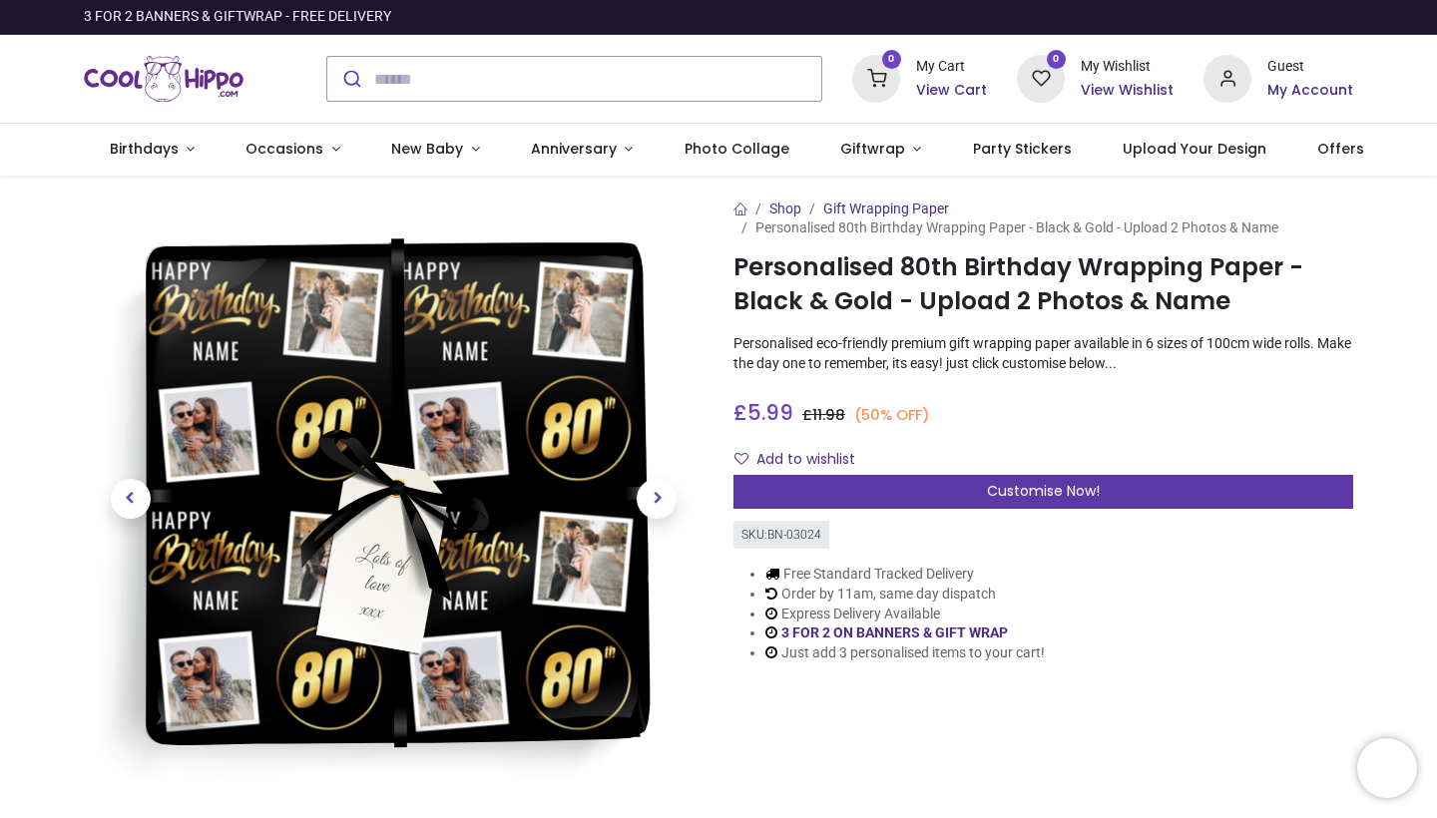
click at [990, 488] on span "Customise Now!" at bounding box center [1043, 491] width 113 height 20
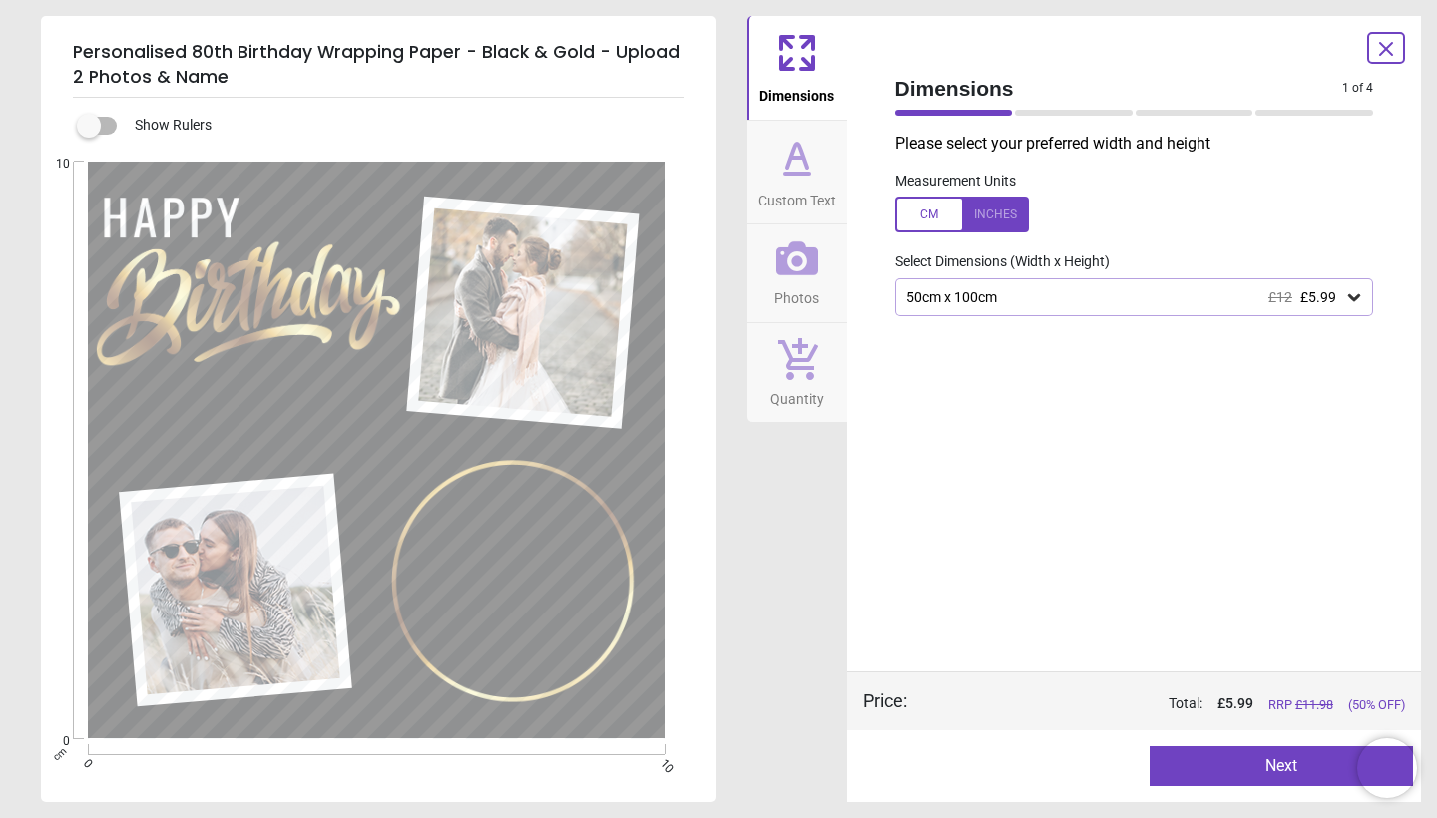
click at [1003, 303] on div "50cm x 100cm £12 £5.99" at bounding box center [1124, 297] width 441 height 17
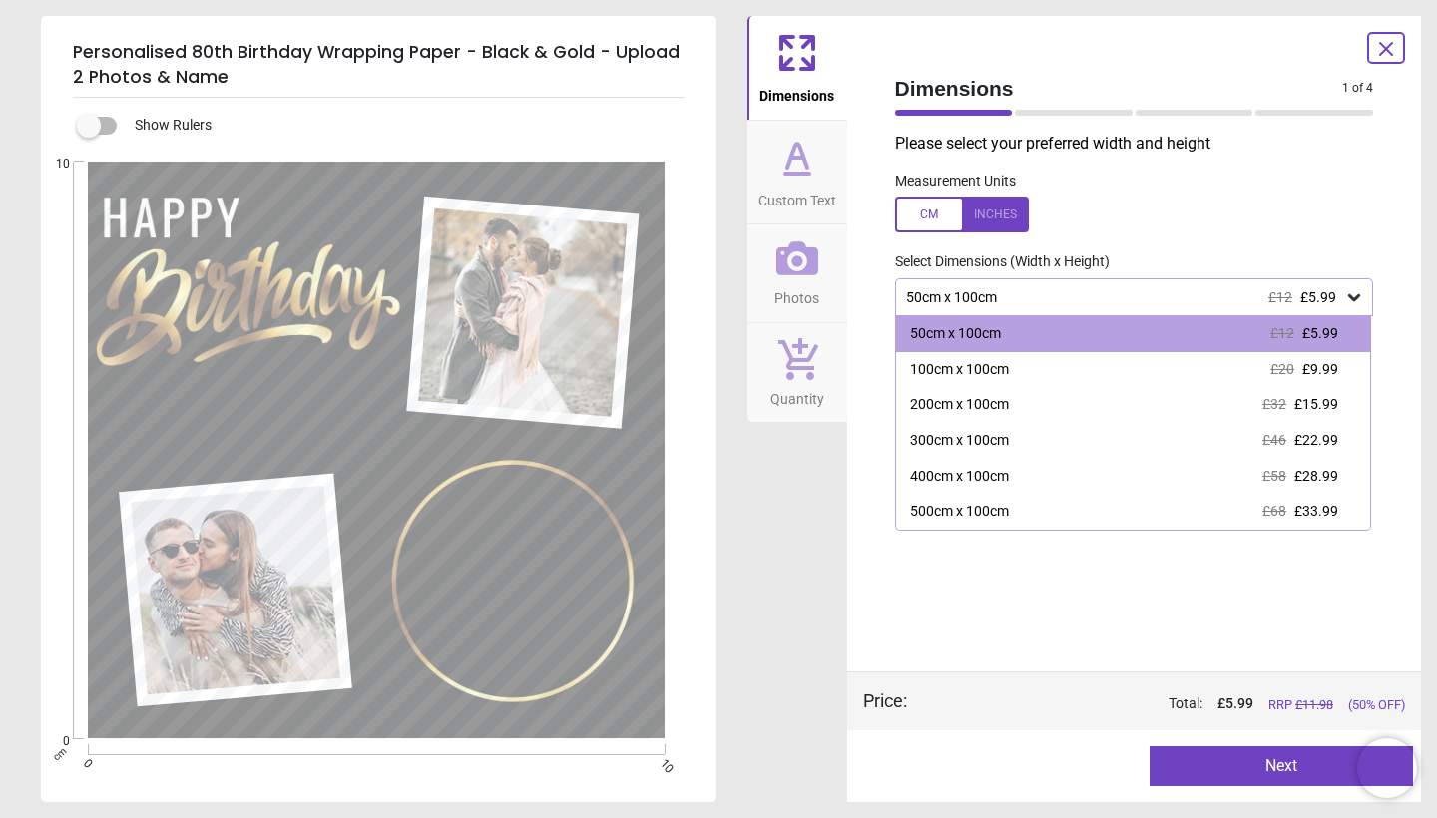
click at [1020, 226] on div at bounding box center [962, 215] width 134 height 36
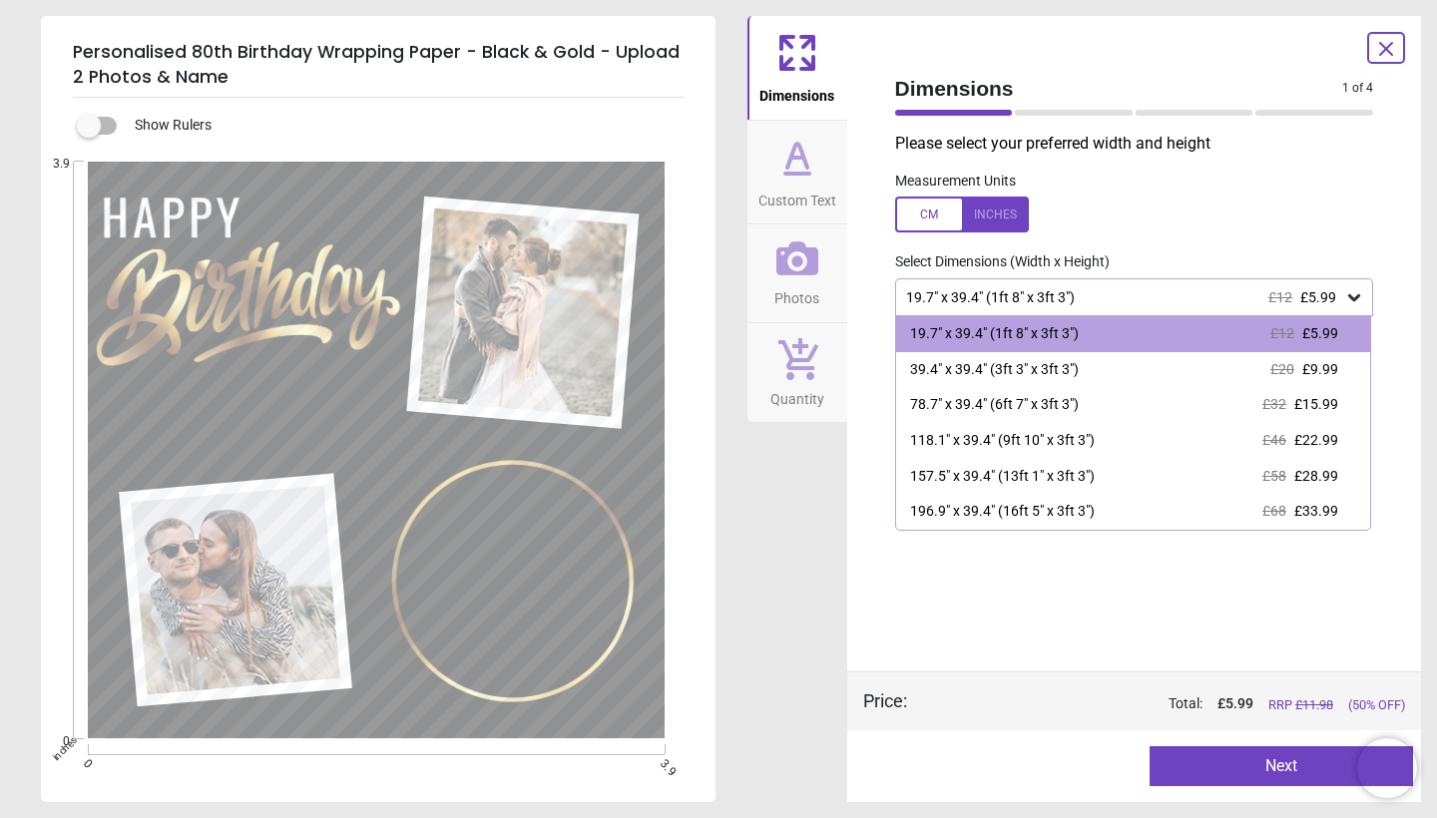
click at [934, 224] on div at bounding box center [962, 215] width 134 height 36
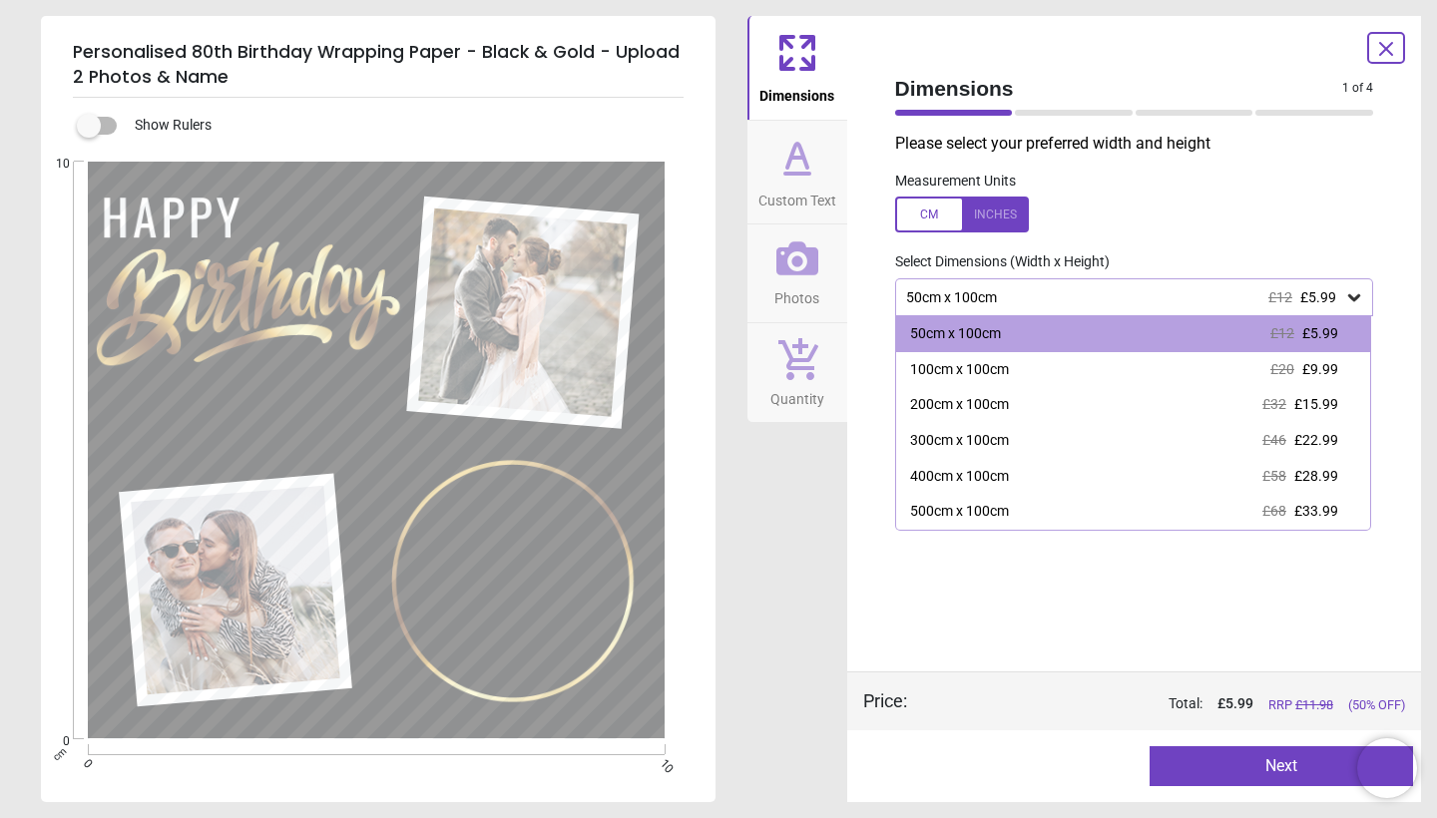
click at [813, 182] on span "Custom Text" at bounding box center [798, 197] width 78 height 30
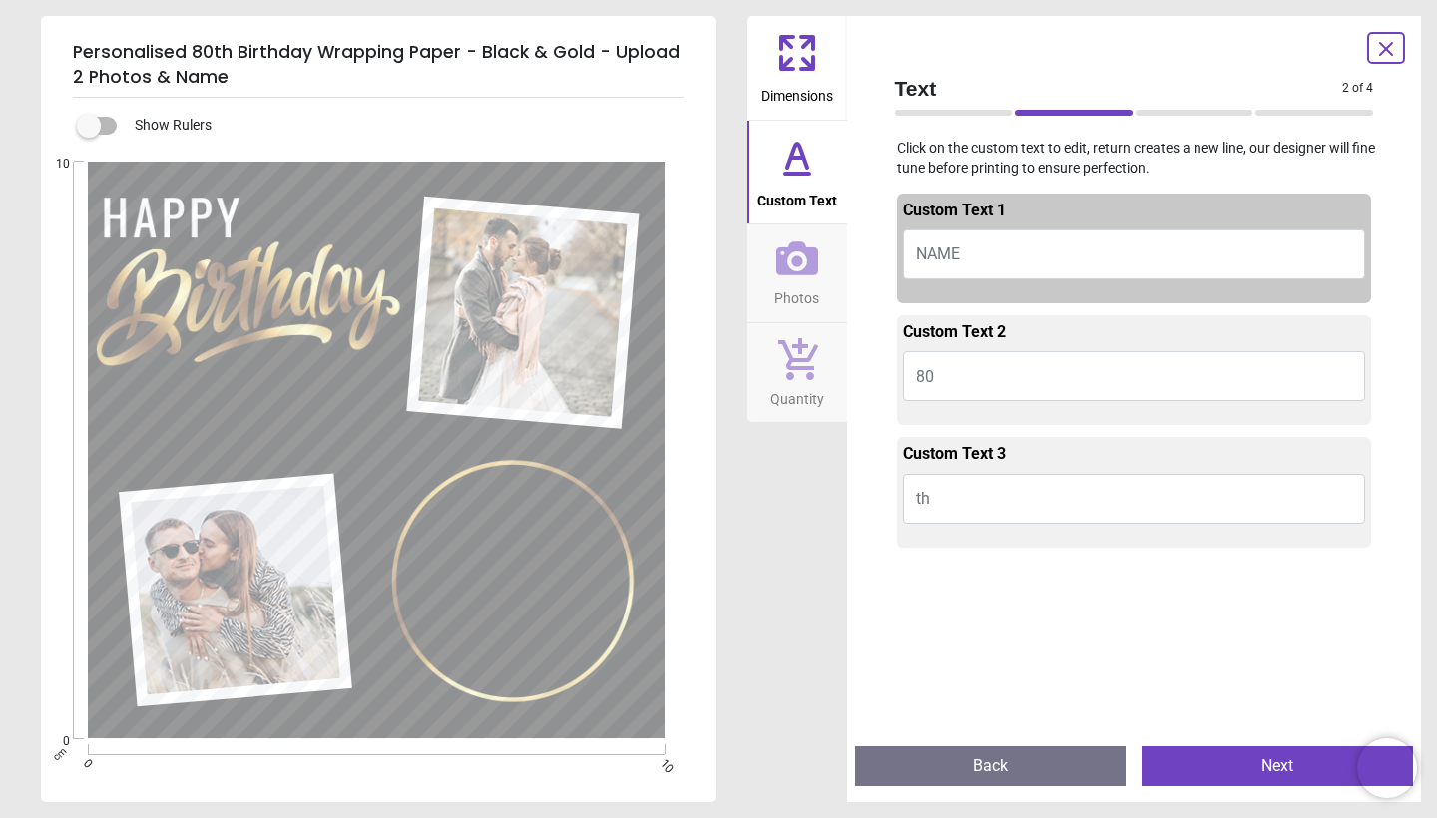
click at [957, 255] on span "NAME" at bounding box center [938, 254] width 44 height 19
type textarea "*"
type textarea "**********"
click at [802, 271] on icon at bounding box center [798, 259] width 42 height 34
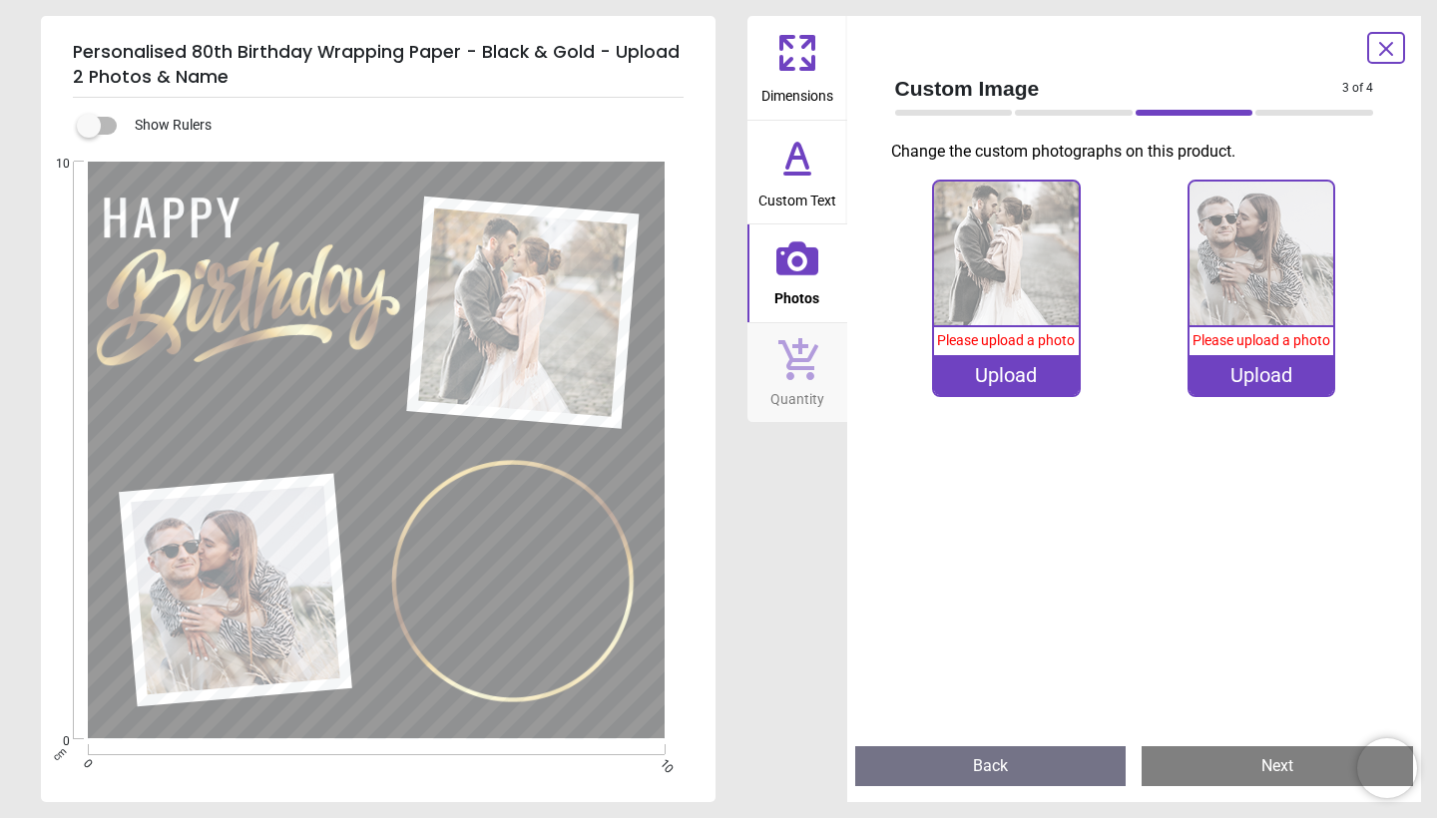
click at [1036, 395] on div "0% Please upload a photo Upload" at bounding box center [1006, 289] width 148 height 218
click at [1039, 383] on div "Upload" at bounding box center [1006, 375] width 144 height 40
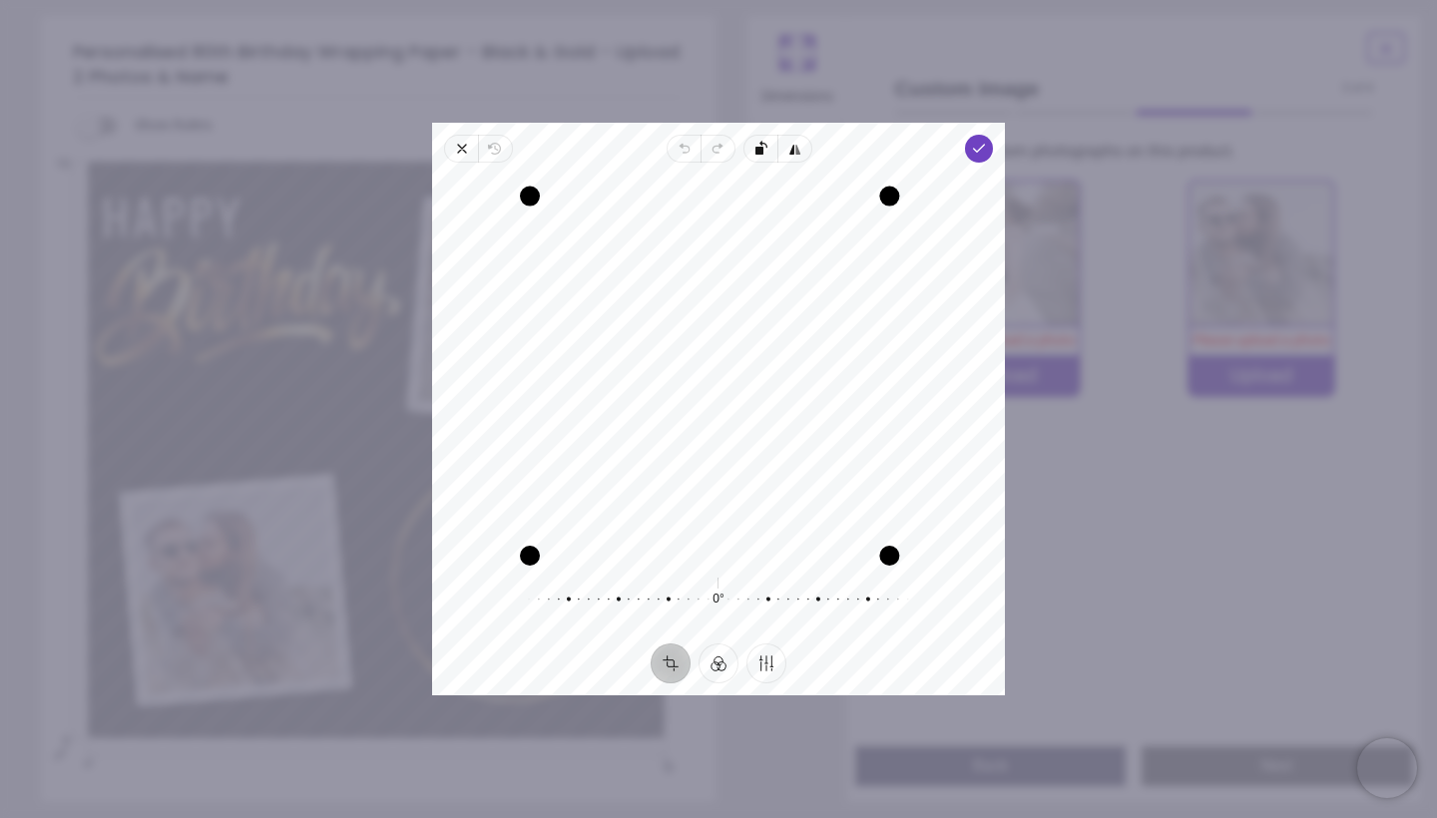
drag, startPoint x: 907, startPoint y: 178, endPoint x: 906, endPoint y: 213, distance: 34.9
click at [906, 213] on div "Recenter" at bounding box center [718, 367] width 541 height 377
drag, startPoint x: 885, startPoint y: 553, endPoint x: 883, endPoint y: 461, distance: 91.9
click at [883, 461] on div "Recenter" at bounding box center [718, 367] width 541 height 377
drag, startPoint x: 713, startPoint y: 400, endPoint x: 695, endPoint y: 384, distance: 24.0
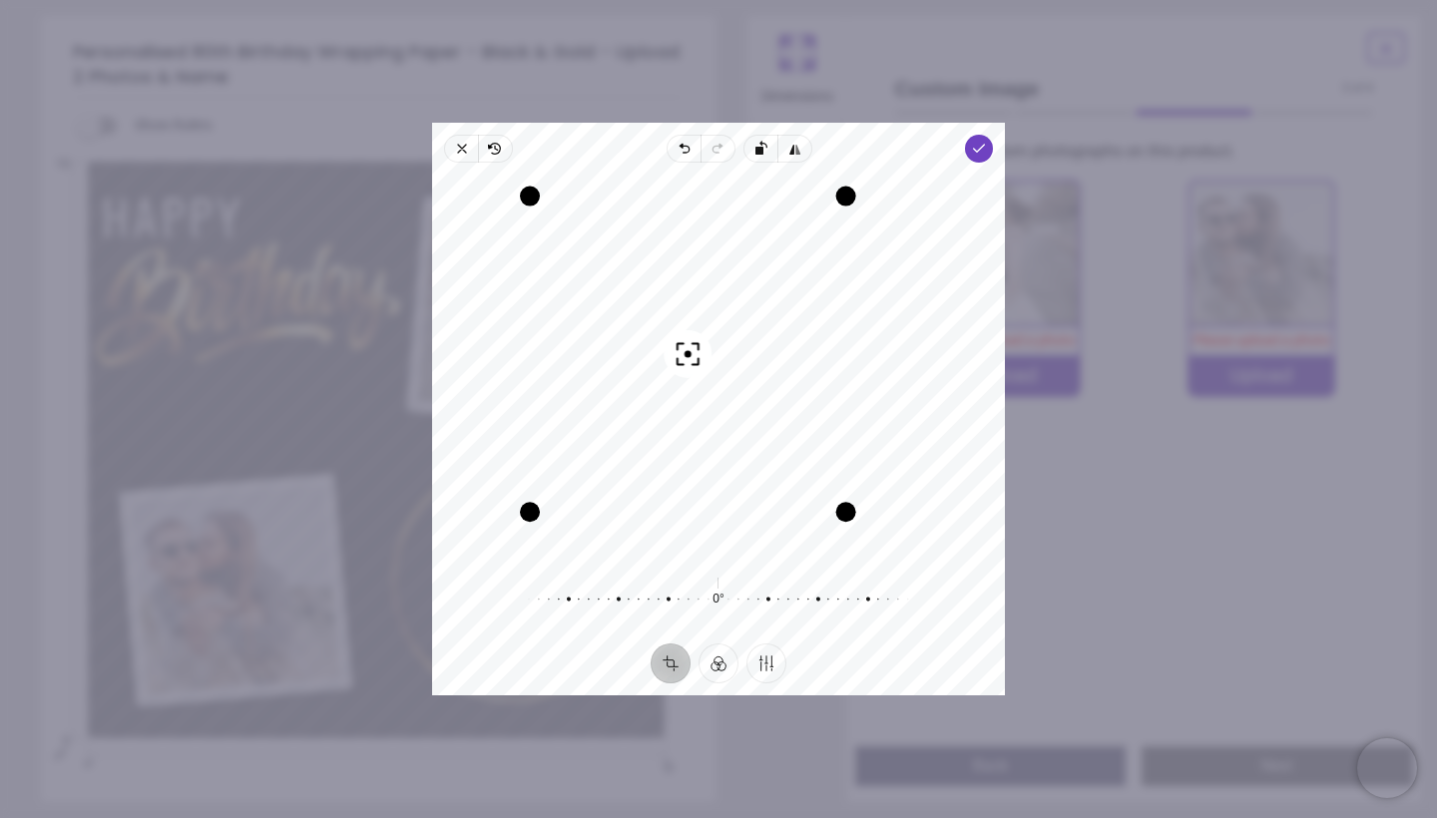
click at [695, 384] on div "Recenter" at bounding box center [718, 367] width 541 height 377
drag, startPoint x: 849, startPoint y: 522, endPoint x: 866, endPoint y: 562, distance: 43.4
click at [866, 562] on div "Recenter" at bounding box center [718, 367] width 573 height 393
drag, startPoint x: 803, startPoint y: 480, endPoint x: 813, endPoint y: 494, distance: 17.8
click at [813, 495] on div "Recenter" at bounding box center [718, 367] width 541 height 377
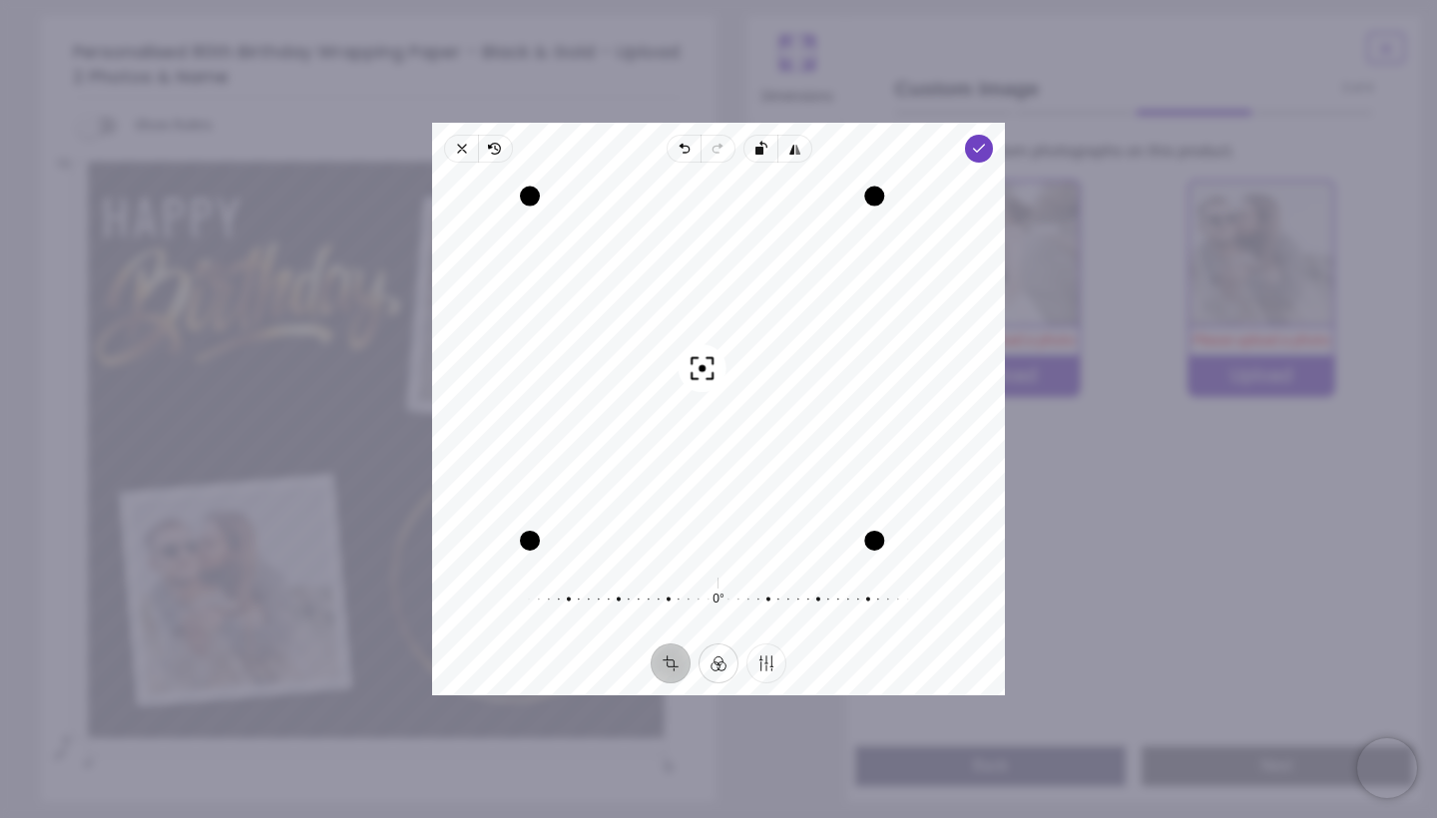
click at [718, 672] on button "Filter" at bounding box center [719, 664] width 40 height 40
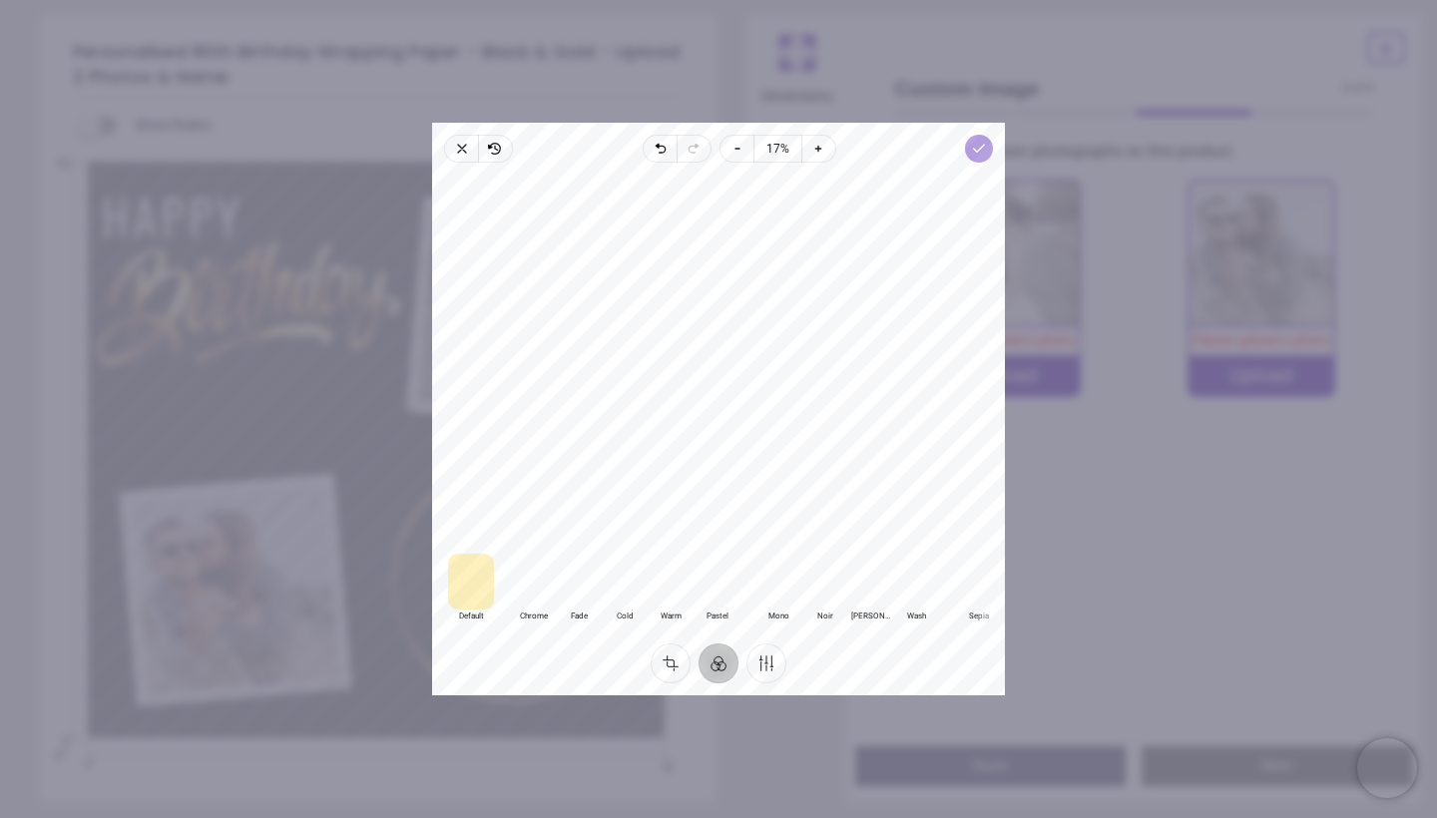
click at [980, 153] on icon "button" at bounding box center [979, 149] width 16 height 16
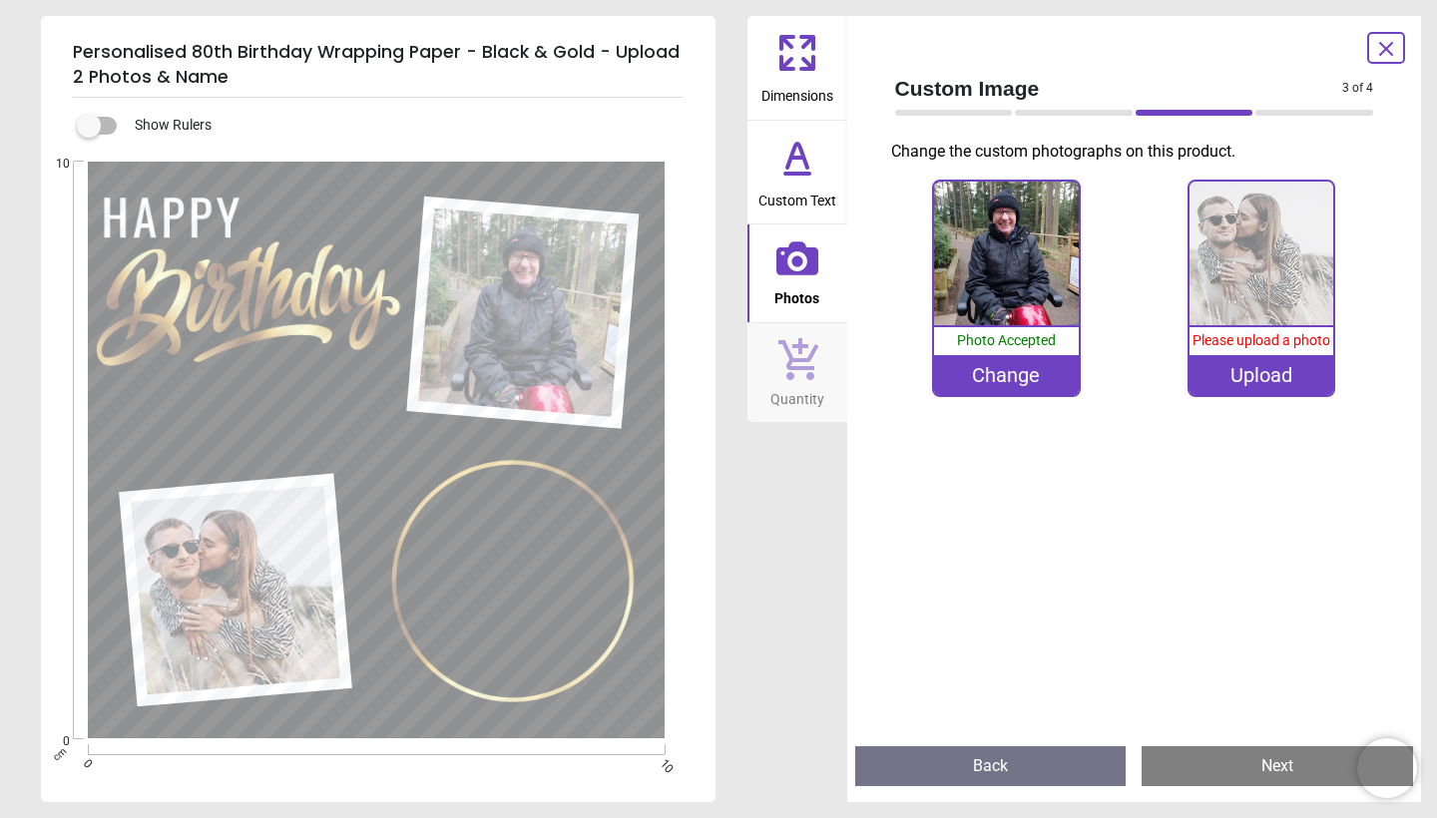
click at [1259, 387] on div "Upload" at bounding box center [1262, 375] width 144 height 40
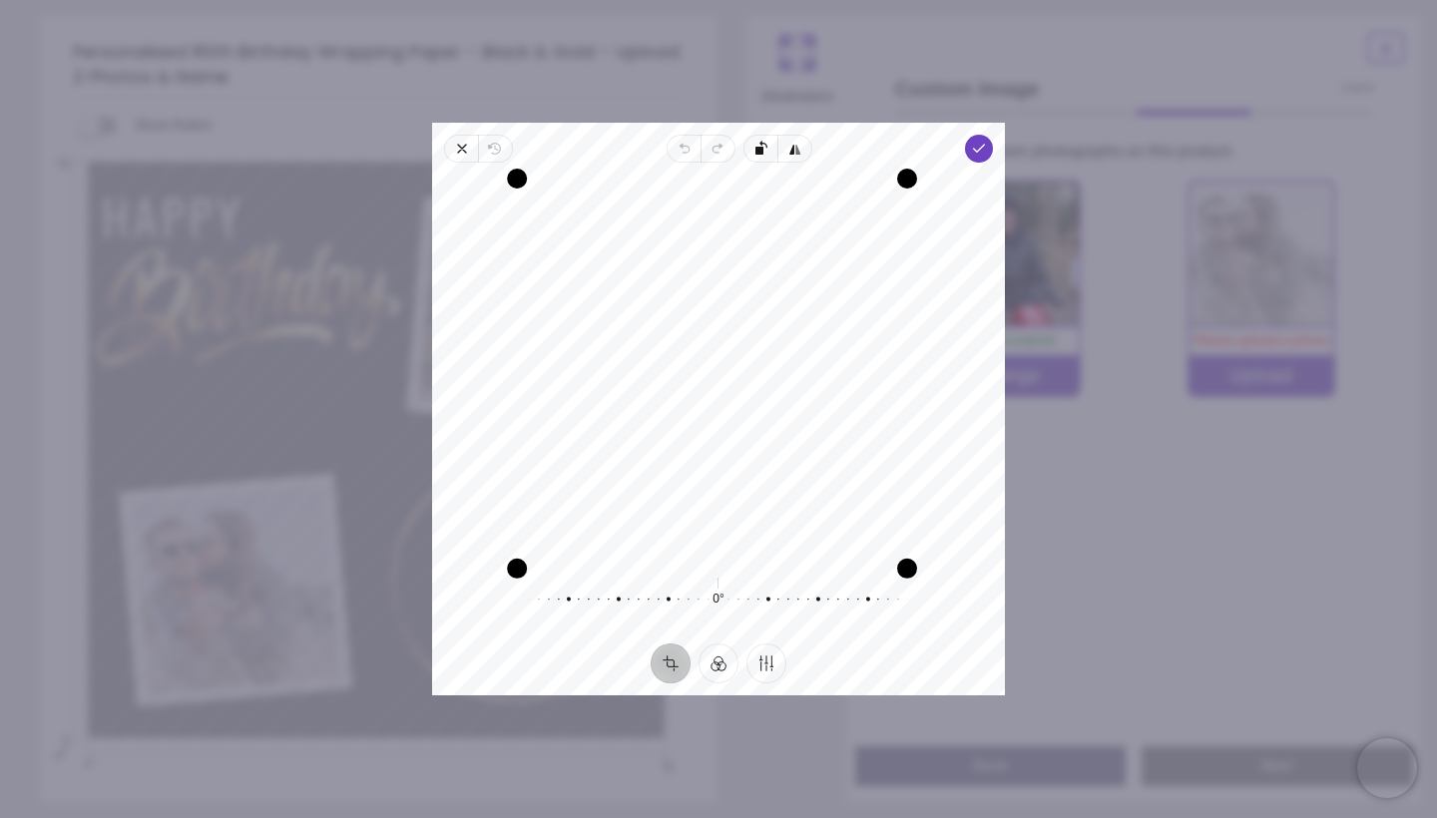
drag, startPoint x: 528, startPoint y: 553, endPoint x: 349, endPoint y: 738, distance: 256.9
click at [734, 585] on div "**********" at bounding box center [1044, 513] width 620 height 144
click at [670, 527] on div "Recenter" at bounding box center [718, 367] width 541 height 377
drag, startPoint x: 909, startPoint y: 179, endPoint x: 897, endPoint y: 221, distance: 43.6
click at [897, 221] on div "Recenter" at bounding box center [718, 367] width 541 height 377
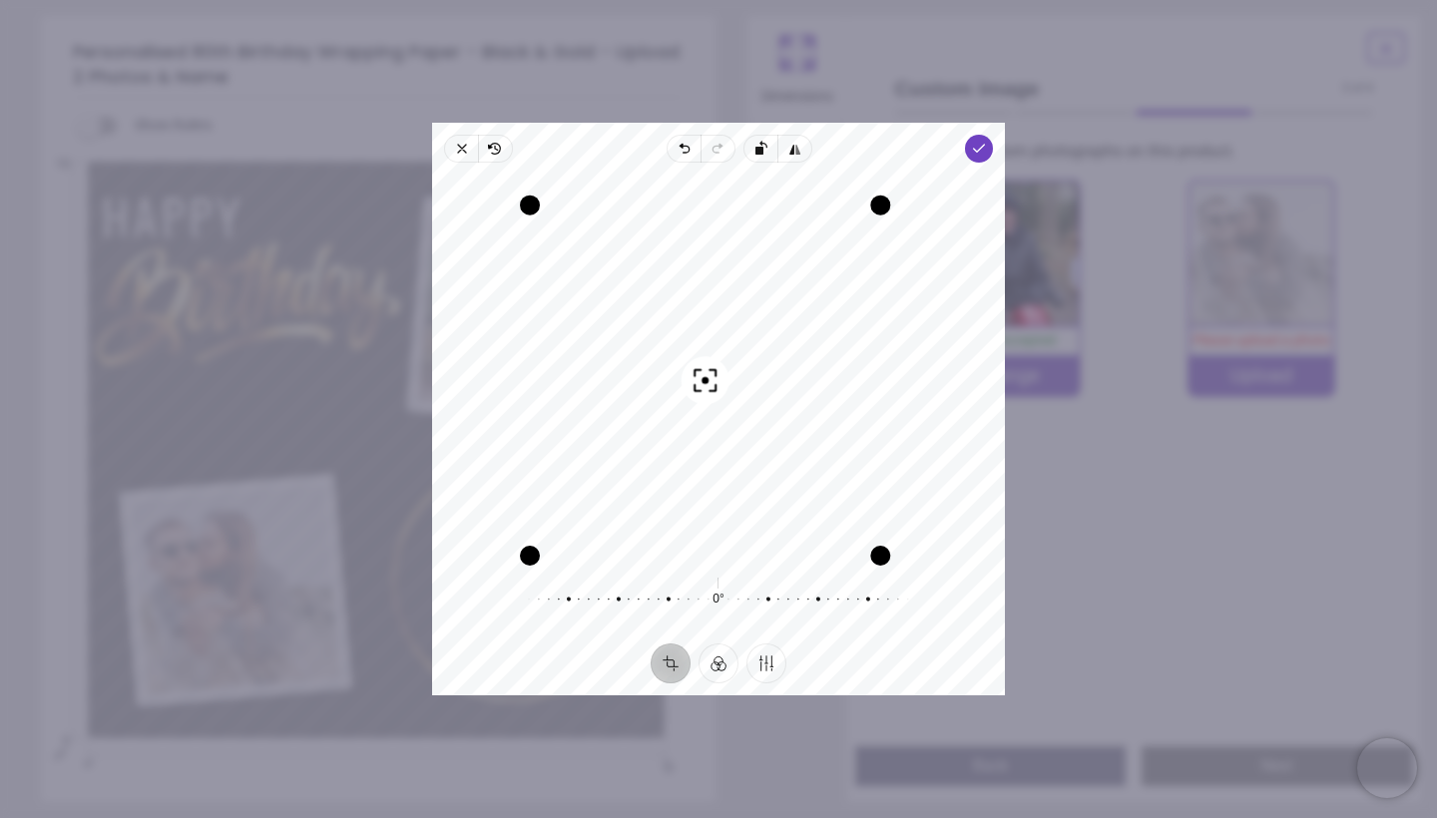
drag, startPoint x: 763, startPoint y: 396, endPoint x: 835, endPoint y: 395, distance: 72.9
click at [835, 395] on div "Recenter" at bounding box center [718, 367] width 541 height 377
drag, startPoint x: 883, startPoint y: 553, endPoint x: 972, endPoint y: 647, distance: 129.2
click at [972, 647] on div "Close Revert Undo Redo Rotate left Flip horizontal Done Crop Filter Finetune Re…" at bounding box center [718, 409] width 573 height 573
click at [711, 382] on icon "button" at bounding box center [706, 380] width 24 height 24
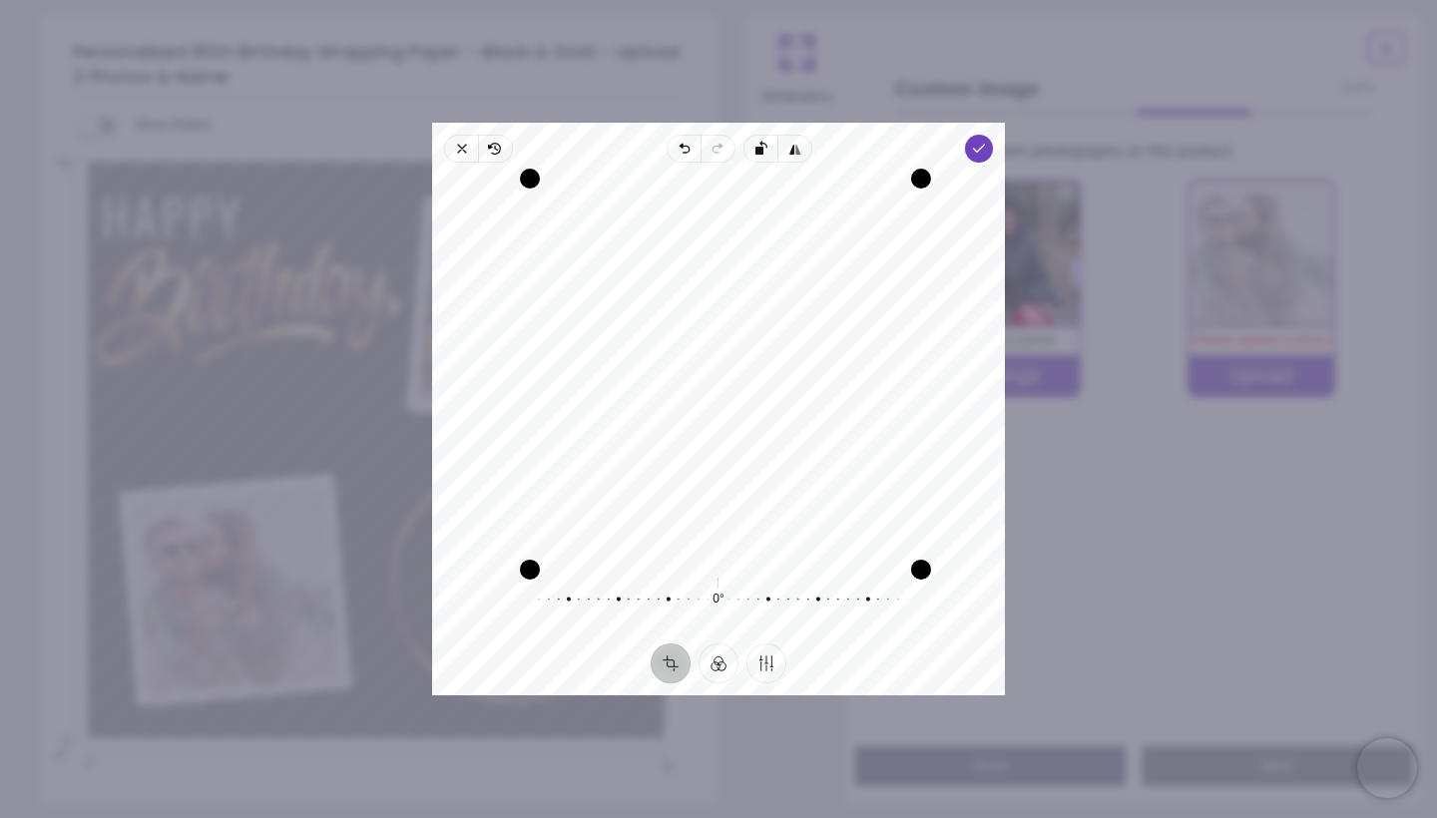
drag, startPoint x: 896, startPoint y: 556, endPoint x: 1147, endPoint y: 776, distance: 333.1
click at [1147, 585] on div "**********" at bounding box center [1044, 513] width 620 height 144
drag, startPoint x: 902, startPoint y: 556, endPoint x: 1139, endPoint y: 648, distance: 253.8
click at [1139, 585] on div "**********" at bounding box center [1044, 513] width 620 height 144
drag, startPoint x: 840, startPoint y: 491, endPoint x: 811, endPoint y: 415, distance: 81.2
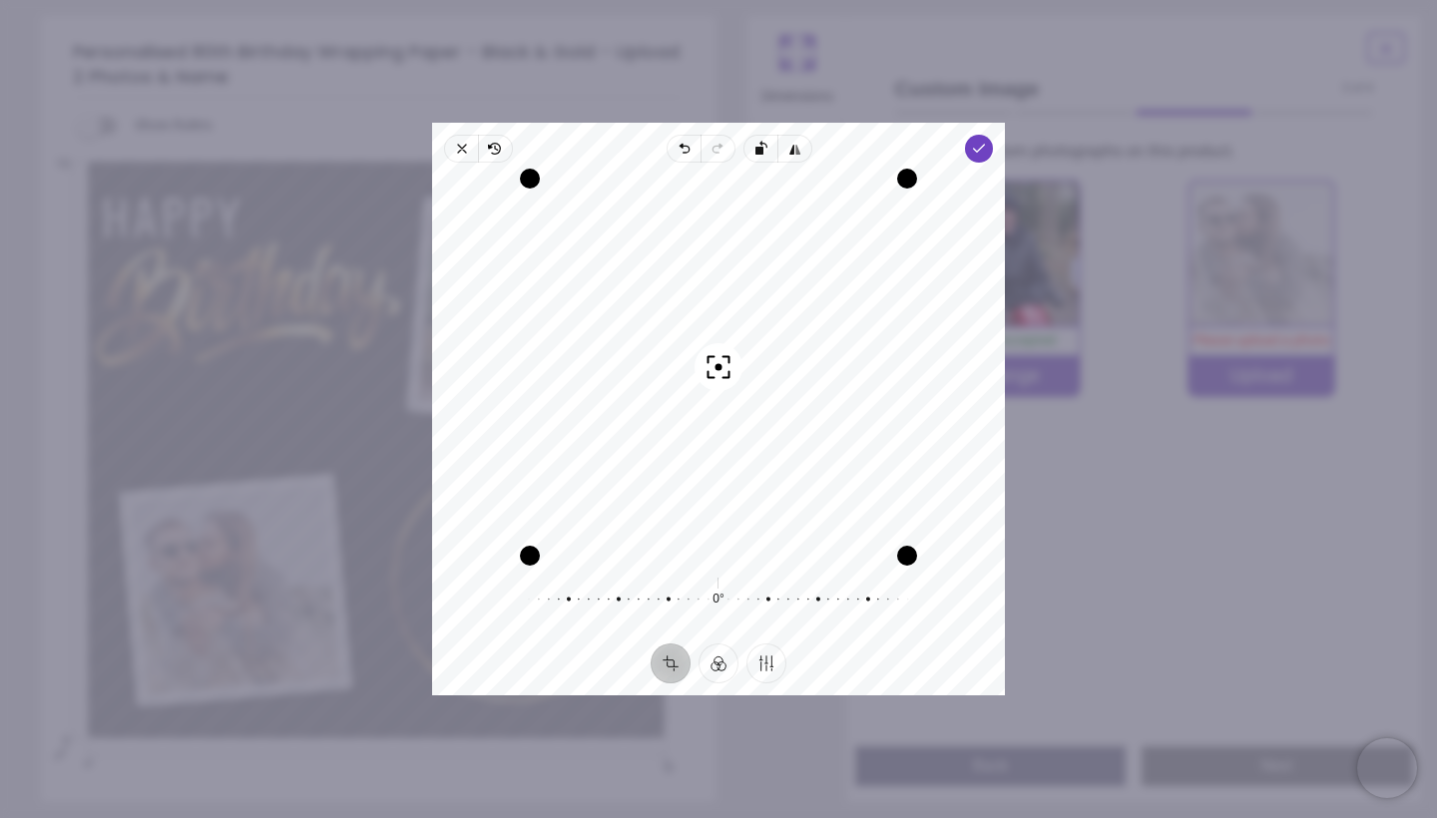
click at [811, 415] on div "Recenter" at bounding box center [718, 367] width 541 height 377
drag, startPoint x: 809, startPoint y: 451, endPoint x: 809, endPoint y: 412, distance: 38.9
click at [809, 412] on div "Recenter" at bounding box center [718, 367] width 541 height 377
click at [804, 143] on span "Flip horizontal" at bounding box center [796, 149] width 34 height 28
drag, startPoint x: 802, startPoint y: 377, endPoint x: 742, endPoint y: 372, distance: 60.1
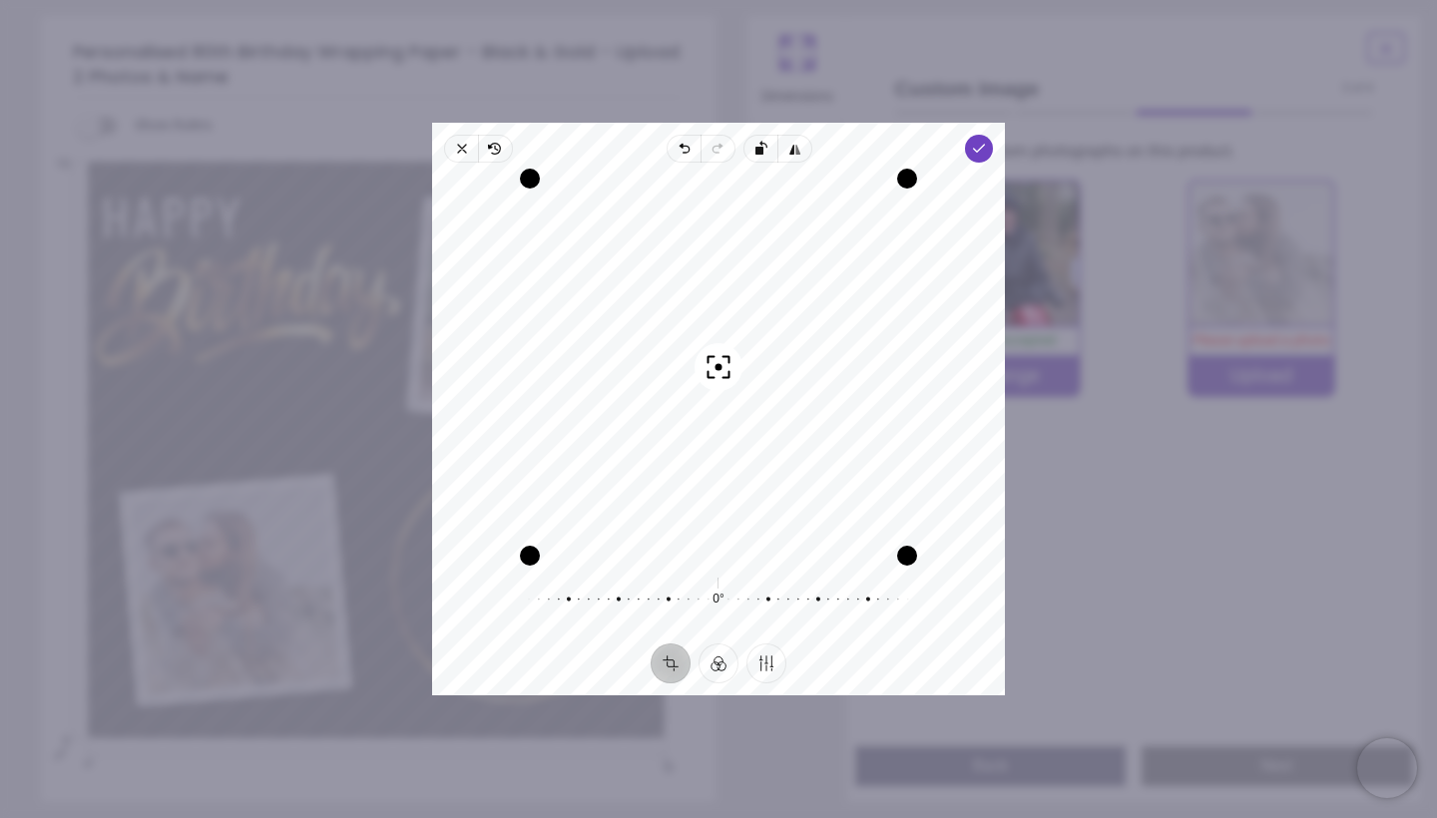
click at [742, 372] on div "Recenter" at bounding box center [718, 367] width 541 height 377
drag, startPoint x: 755, startPoint y: 377, endPoint x: 730, endPoint y: 395, distance: 30.7
click at [730, 395] on div "Recenter" at bounding box center [718, 367] width 541 height 377
drag, startPoint x: 905, startPoint y: 562, endPoint x: 1039, endPoint y: 598, distance: 138.5
click at [1039, 585] on div "**********" at bounding box center [1044, 513] width 620 height 144
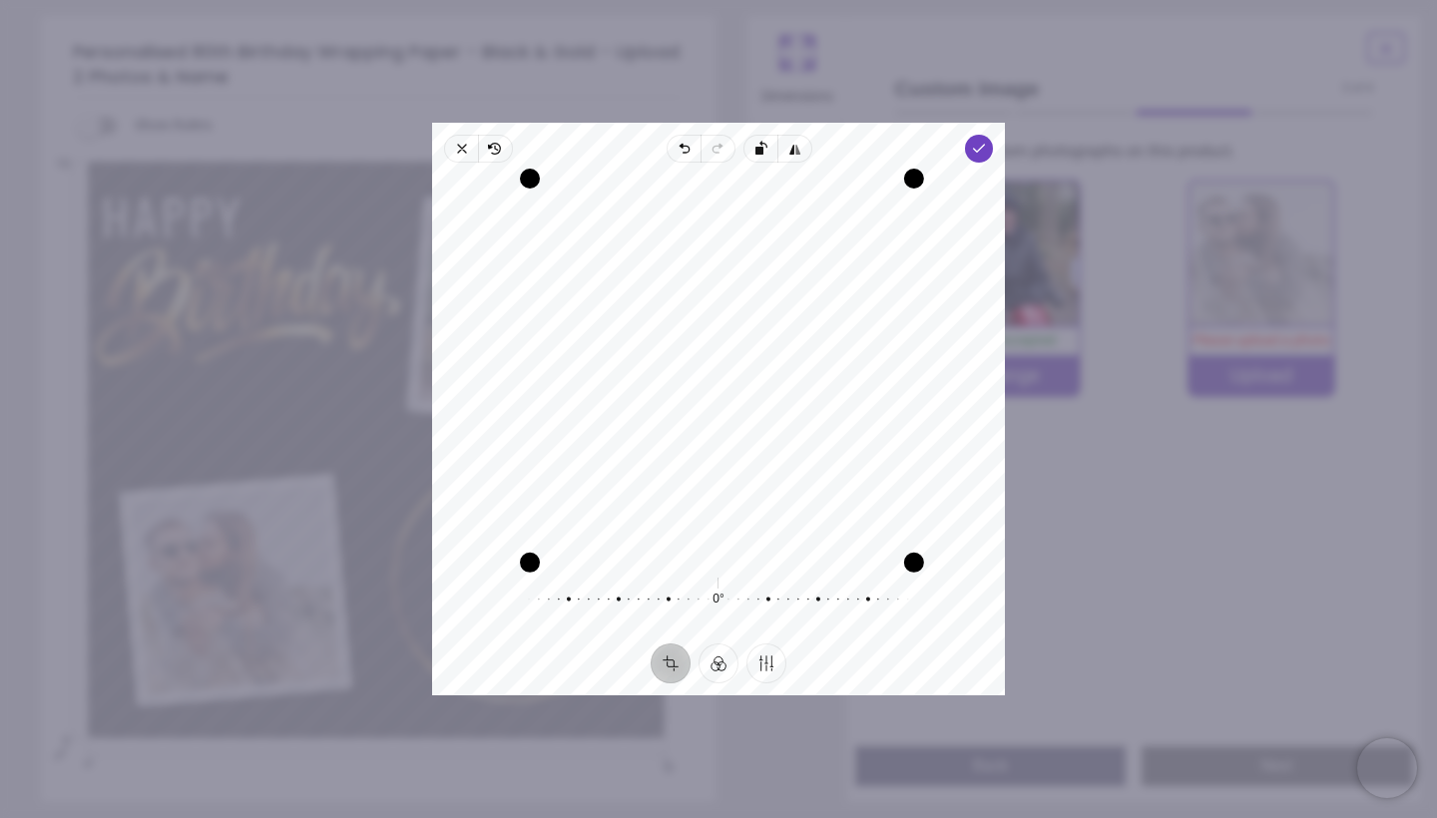
drag, startPoint x: 911, startPoint y: 555, endPoint x: 969, endPoint y: 576, distance: 61.6
click at [969, 575] on div "Recenter 0° Reset" at bounding box center [718, 403] width 573 height 481
drag, startPoint x: 823, startPoint y: 517, endPoint x: 808, endPoint y: 511, distance: 17.1
click at [808, 511] on div "Recenter" at bounding box center [718, 367] width 541 height 377
click at [466, 154] on icon "button" at bounding box center [462, 149] width 16 height 16
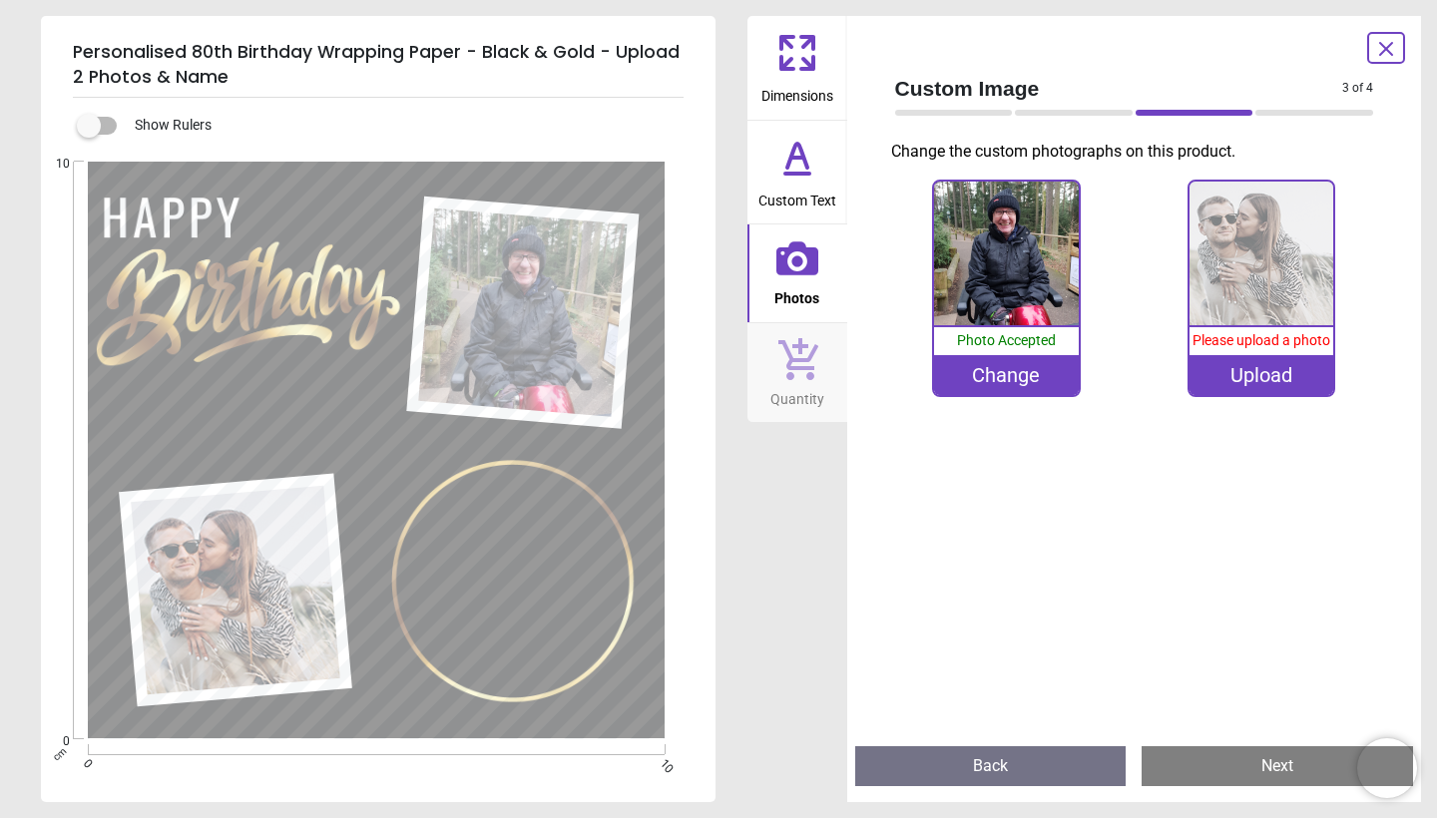
click at [1250, 376] on div "Upload" at bounding box center [1262, 375] width 144 height 40
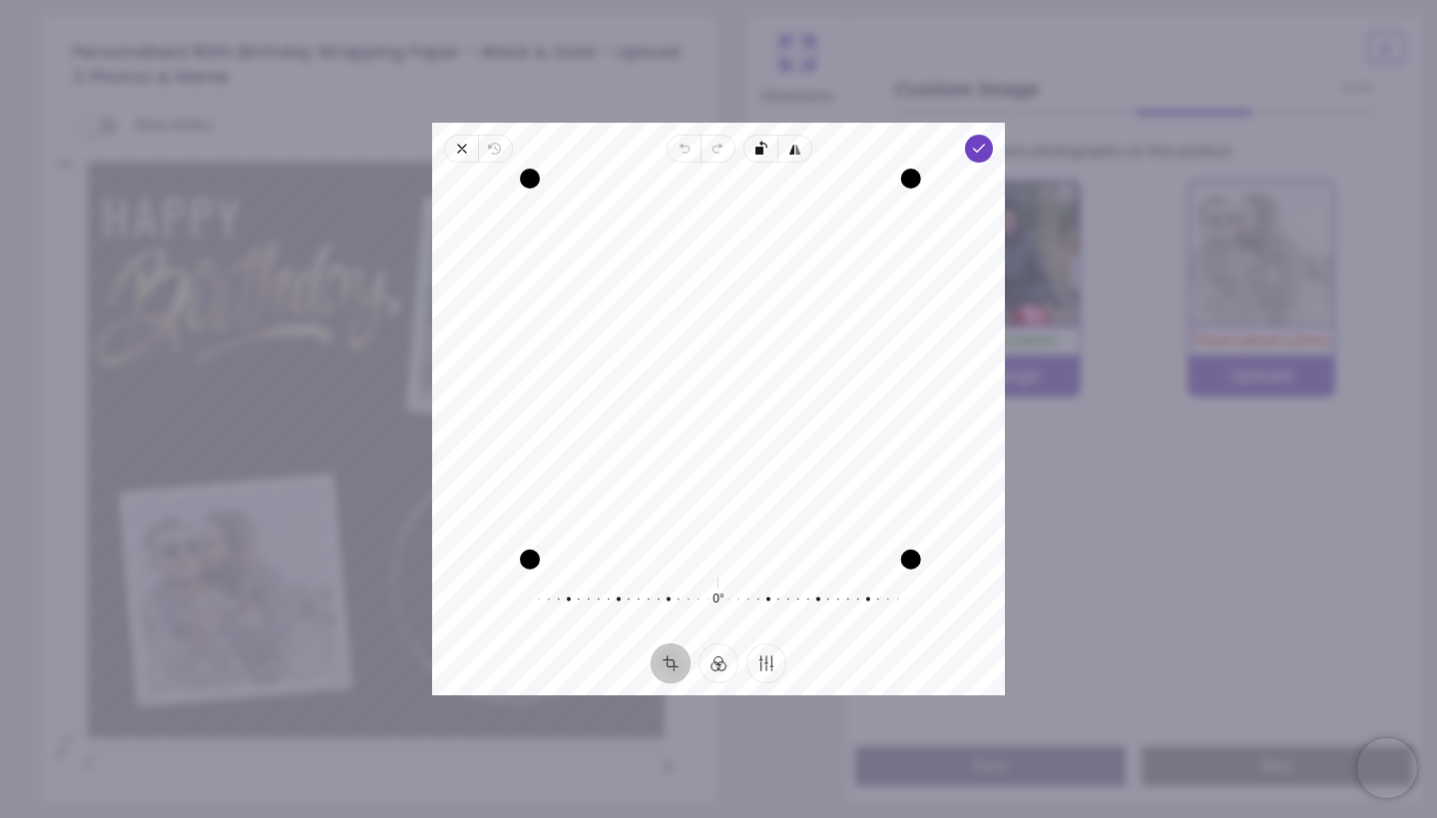
drag, startPoint x: 906, startPoint y: 562, endPoint x: 948, endPoint y: 545, distance: 45.2
click at [948, 545] on div "Recenter" at bounding box center [718, 367] width 541 height 377
click at [730, 667] on button "Filter" at bounding box center [719, 664] width 40 height 40
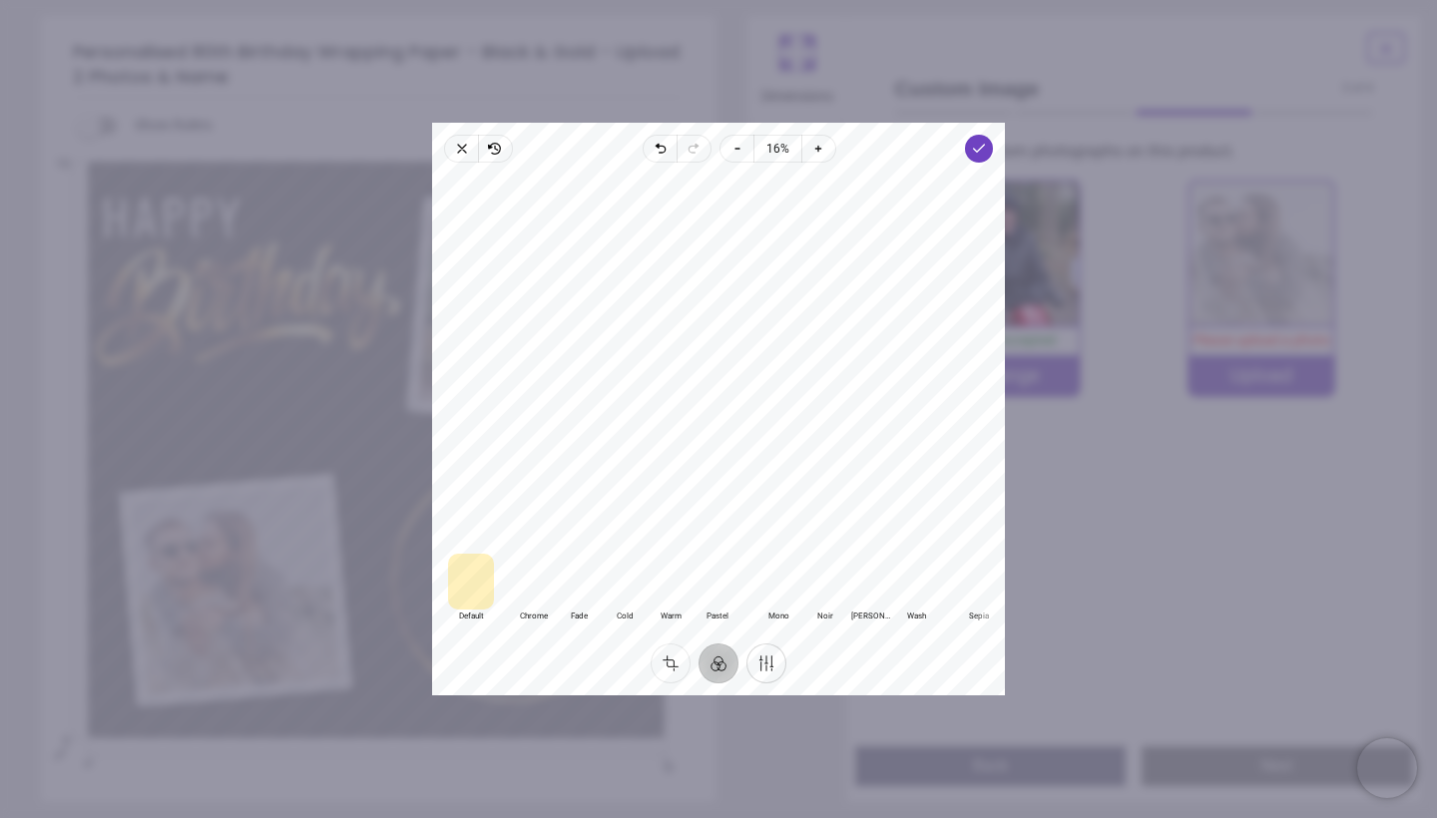
click at [780, 666] on button "Finetune" at bounding box center [767, 664] width 40 height 40
click at [570, 621] on button "Contrast" at bounding box center [567, 614] width 67 height 28
click at [650, 613] on span "Saturation" at bounding box center [647, 614] width 52 height 11
click at [581, 613] on span "Contrast" at bounding box center [567, 614] width 43 height 11
drag, startPoint x: 664, startPoint y: 580, endPoint x: 709, endPoint y: 587, distance: 45.5
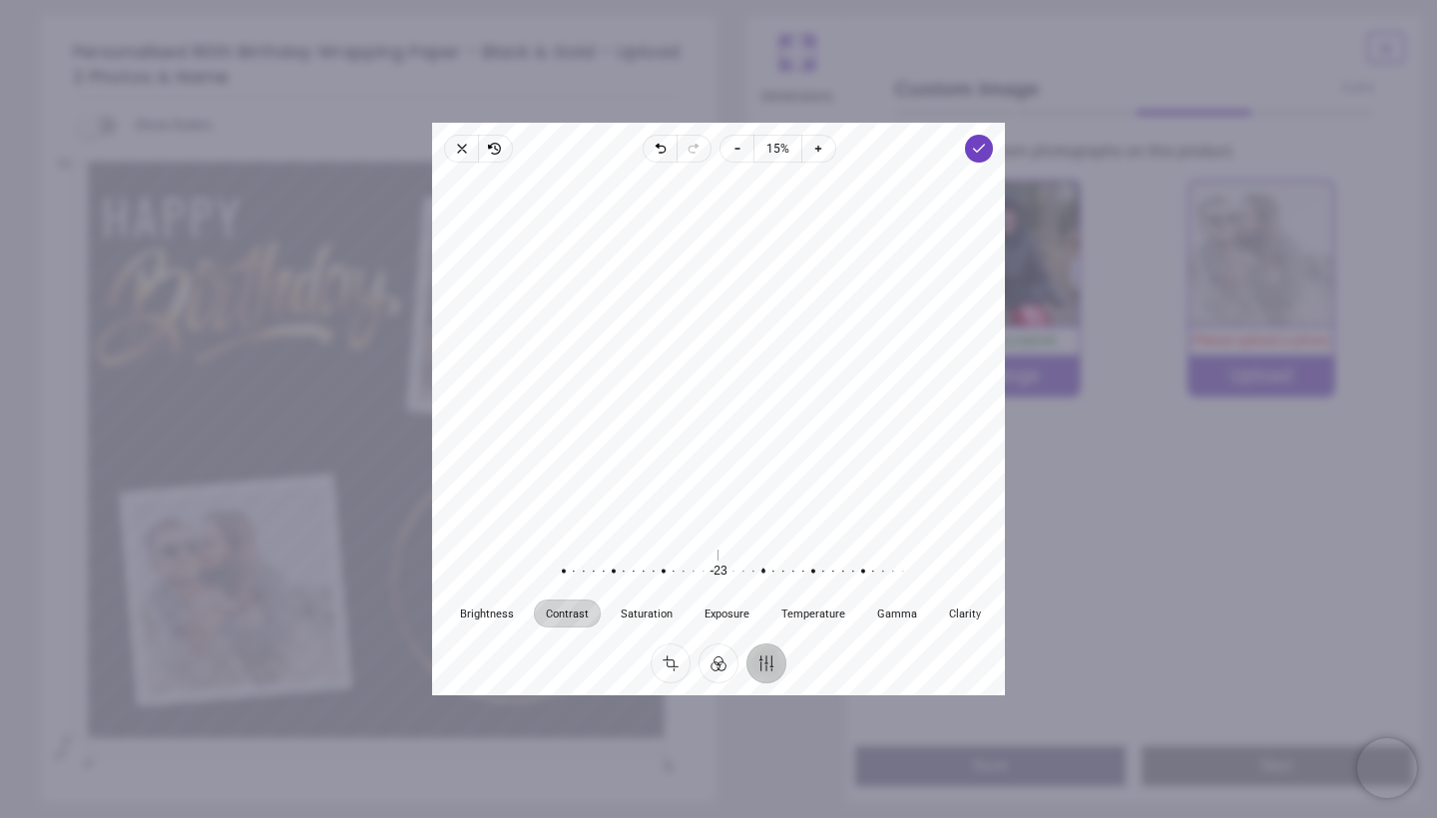
click at [709, 587] on div at bounding box center [753, 572] width 383 height 56
click at [653, 622] on button "Saturation" at bounding box center [647, 614] width 76 height 28
drag, startPoint x: 717, startPoint y: 570, endPoint x: 691, endPoint y: 580, distance: 27.8
click at [691, 580] on div at bounding box center [682, 572] width 383 height 56
click at [720, 612] on span "Exposure" at bounding box center [727, 614] width 45 height 11
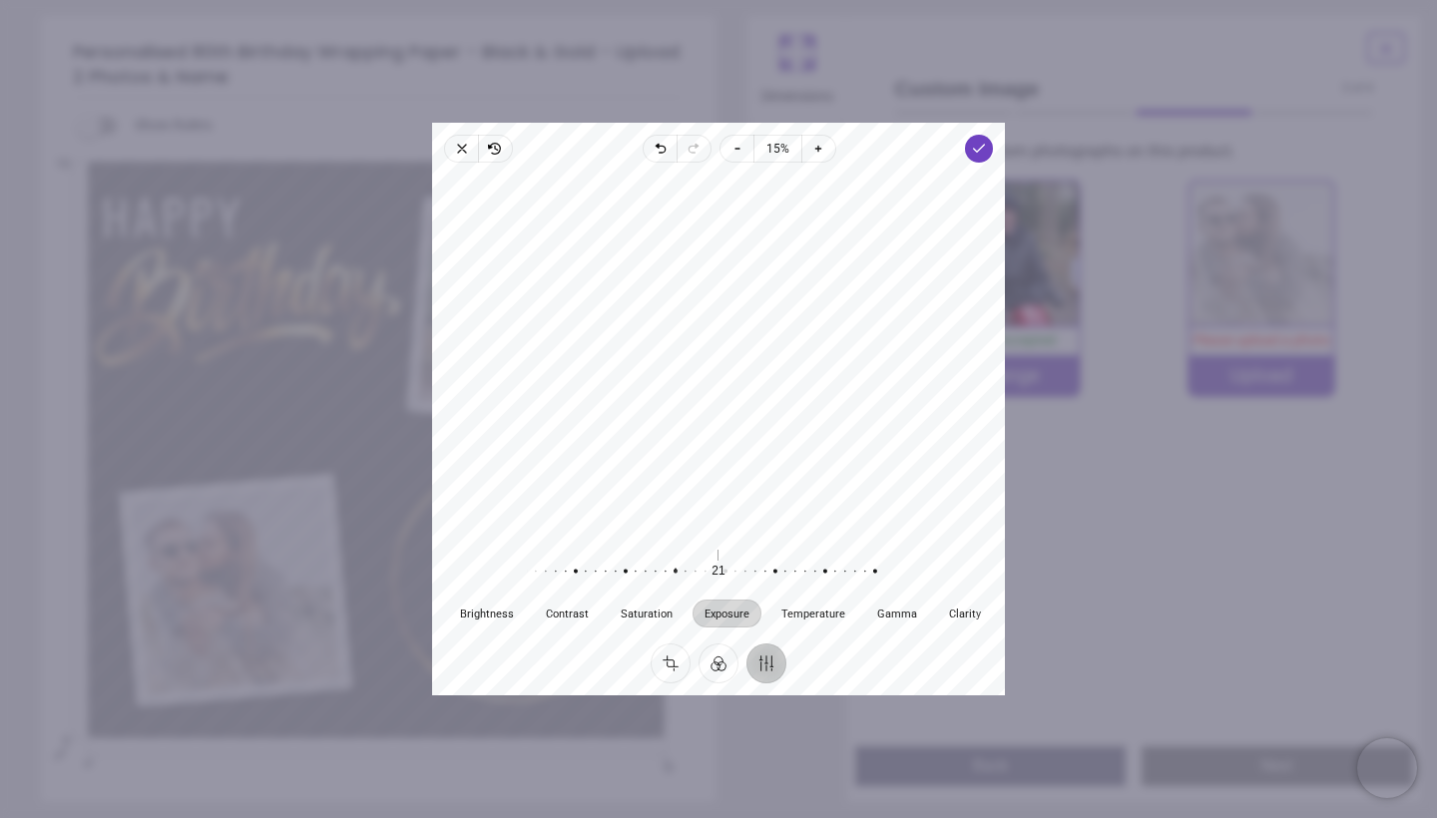
drag, startPoint x: 727, startPoint y: 562, endPoint x: 684, endPoint y: 577, distance: 45.5
click at [684, 577] on div at bounding box center [665, 572] width 383 height 56
click at [979, 619] on span "Clarity" at bounding box center [965, 614] width 32 height 11
drag, startPoint x: 718, startPoint y: 572, endPoint x: 564, endPoint y: 573, distance: 153.7
click at [564, 573] on div at bounding box center [554, 572] width 383 height 56
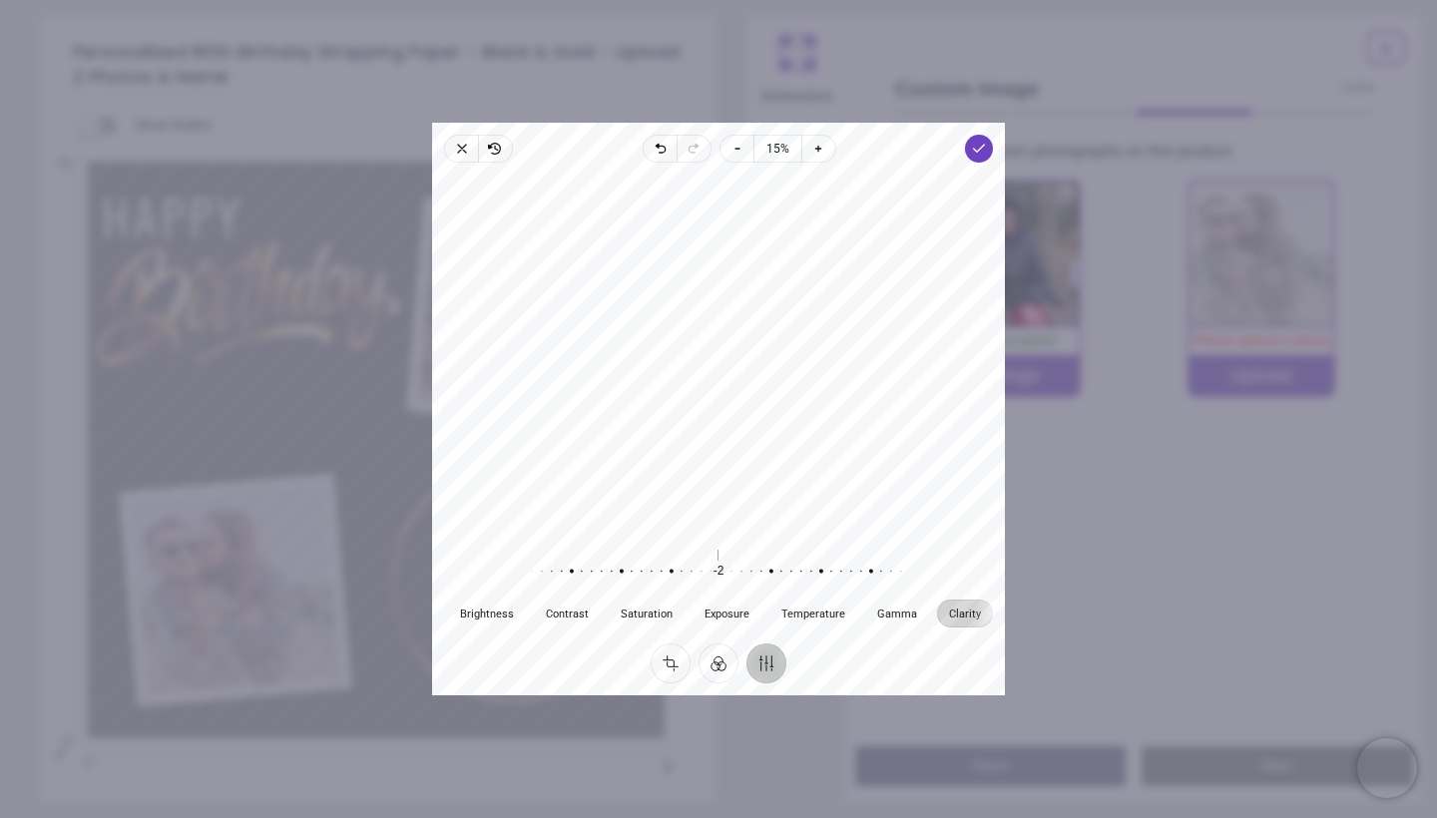
drag, startPoint x: 603, startPoint y: 565, endPoint x: 844, endPoint y: 569, distance: 241.6
click at [843, 569] on div at bounding box center [711, 572] width 383 height 56
drag, startPoint x: 829, startPoint y: 571, endPoint x: 729, endPoint y: 581, distance: 101.3
click at [729, 581] on div at bounding box center [709, 572] width 383 height 56
click at [983, 152] on icon "button" at bounding box center [979, 149] width 16 height 16
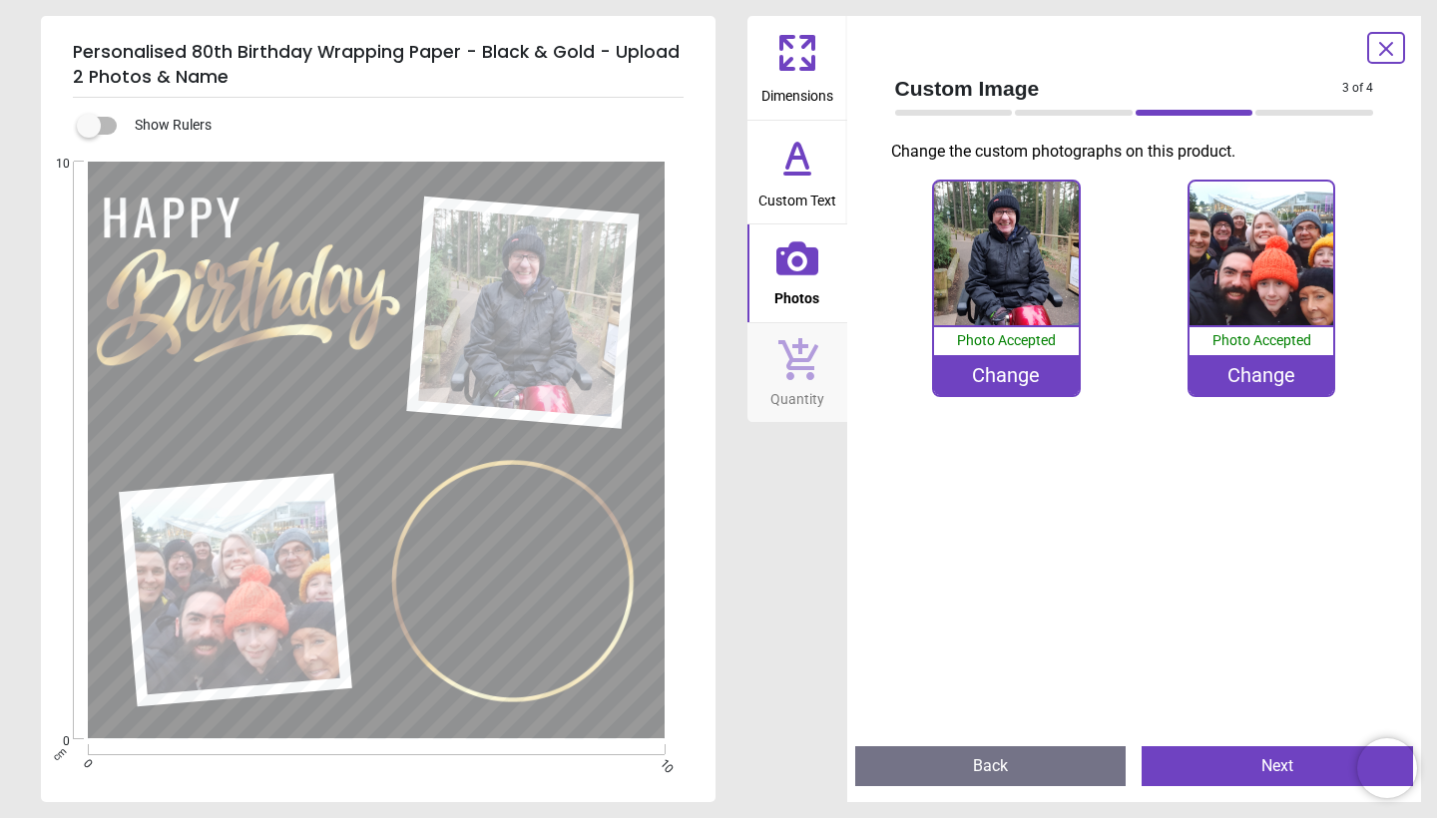
click at [89, 126] on label at bounding box center [89, 126] width 0 height 0
